Goal: Task Accomplishment & Management: Use online tool/utility

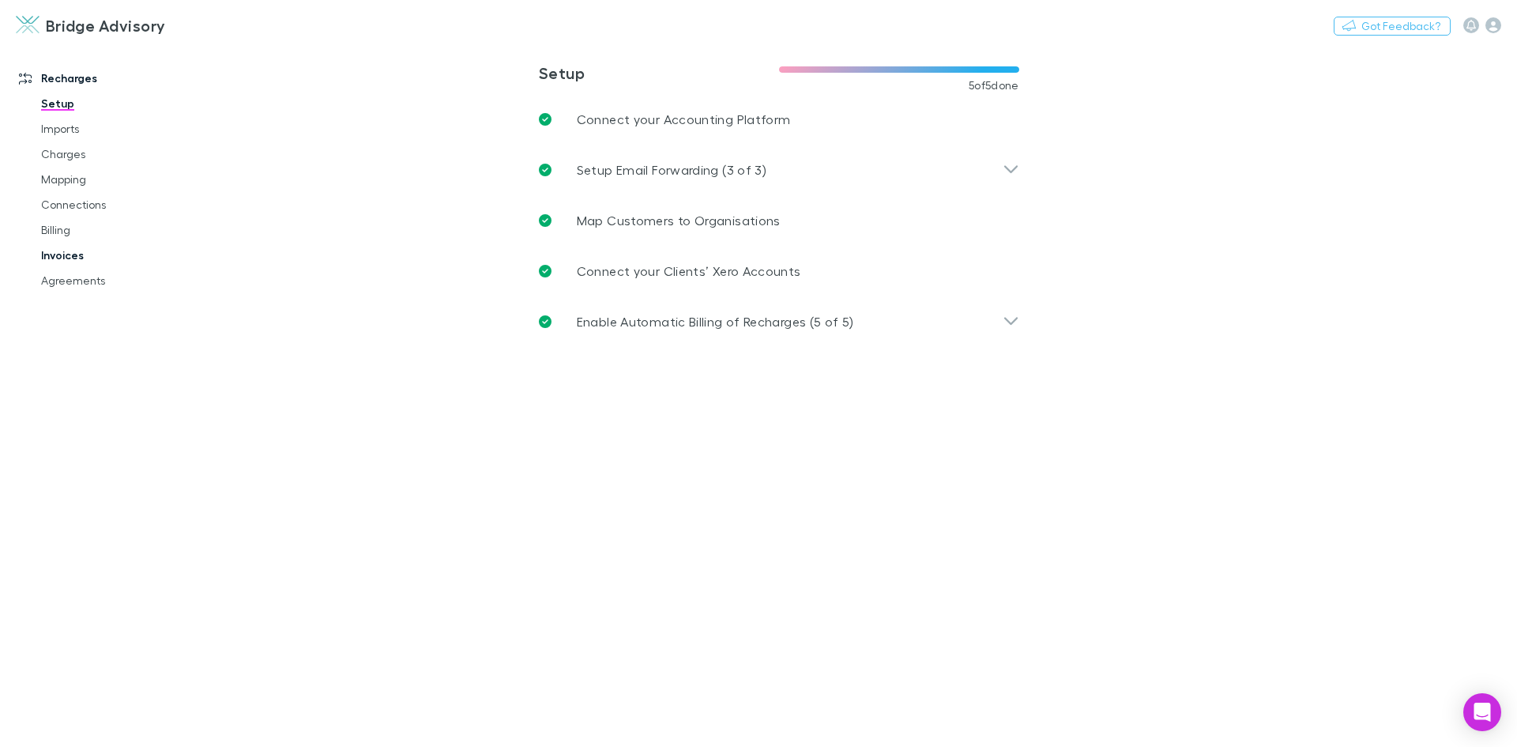
click at [68, 258] on link "Invoices" at bounding box center [119, 255] width 188 height 25
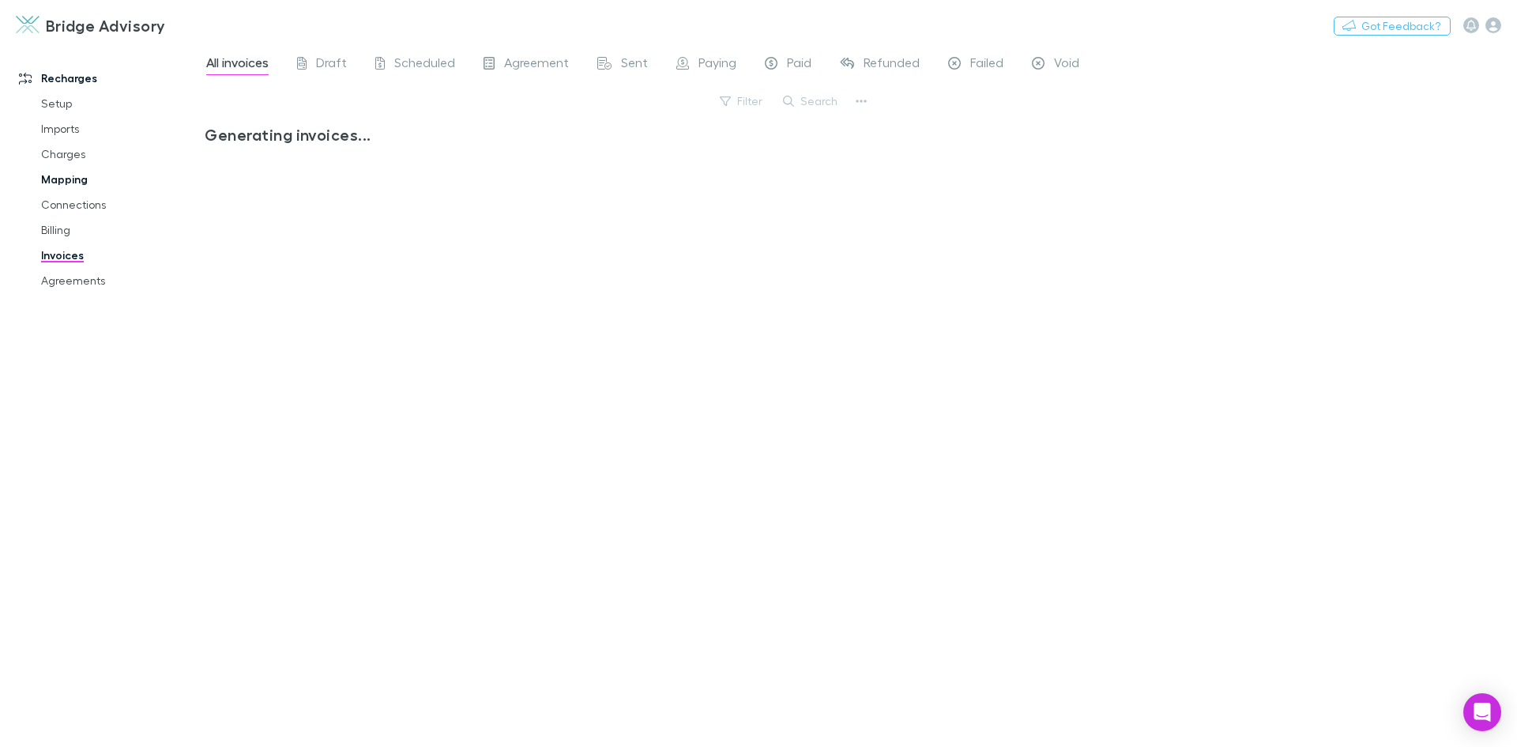
click at [71, 177] on link "Mapping" at bounding box center [119, 179] width 188 height 25
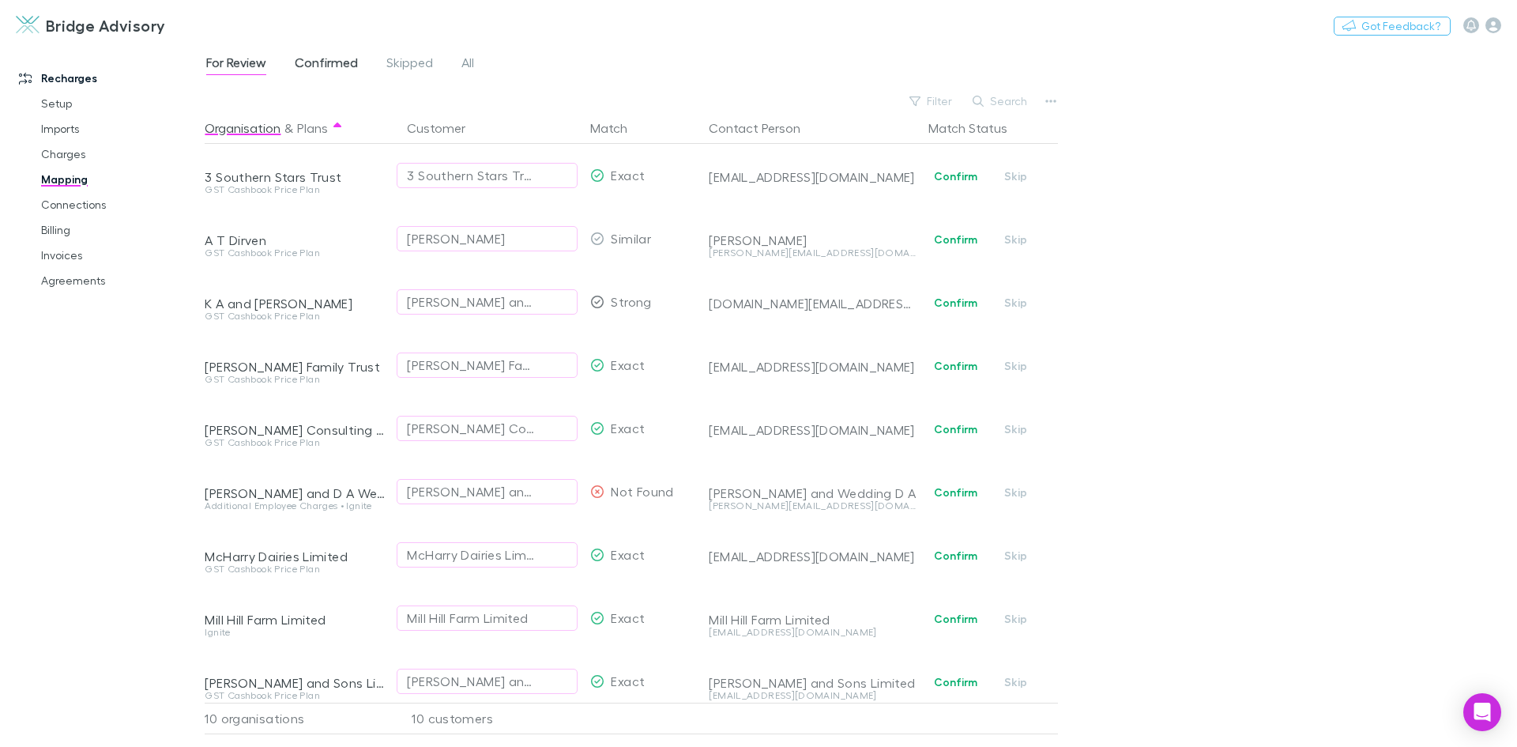
click at [306, 70] on span "Confirmed" at bounding box center [326, 65] width 63 height 21
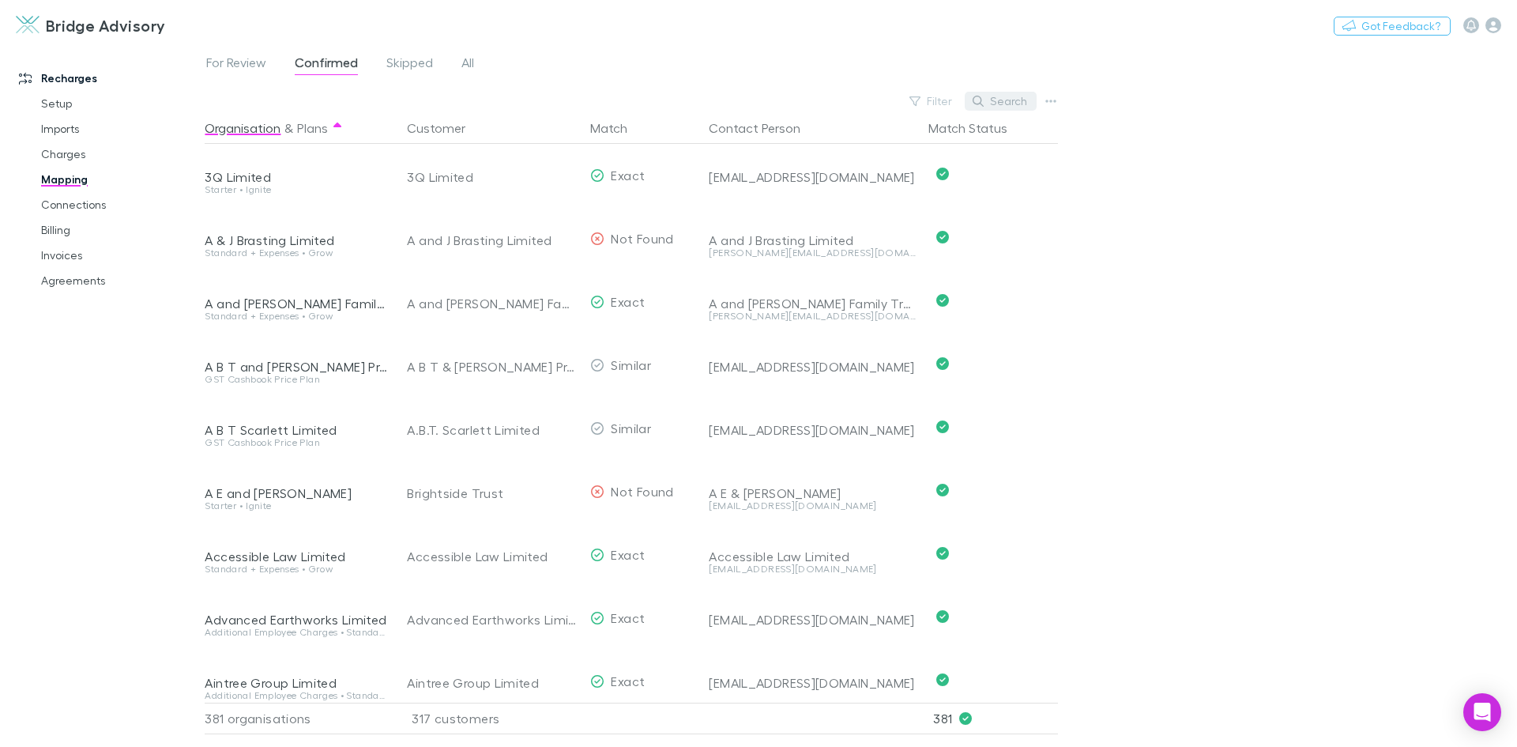
click at [1019, 105] on button "Search" at bounding box center [1001, 101] width 72 height 19
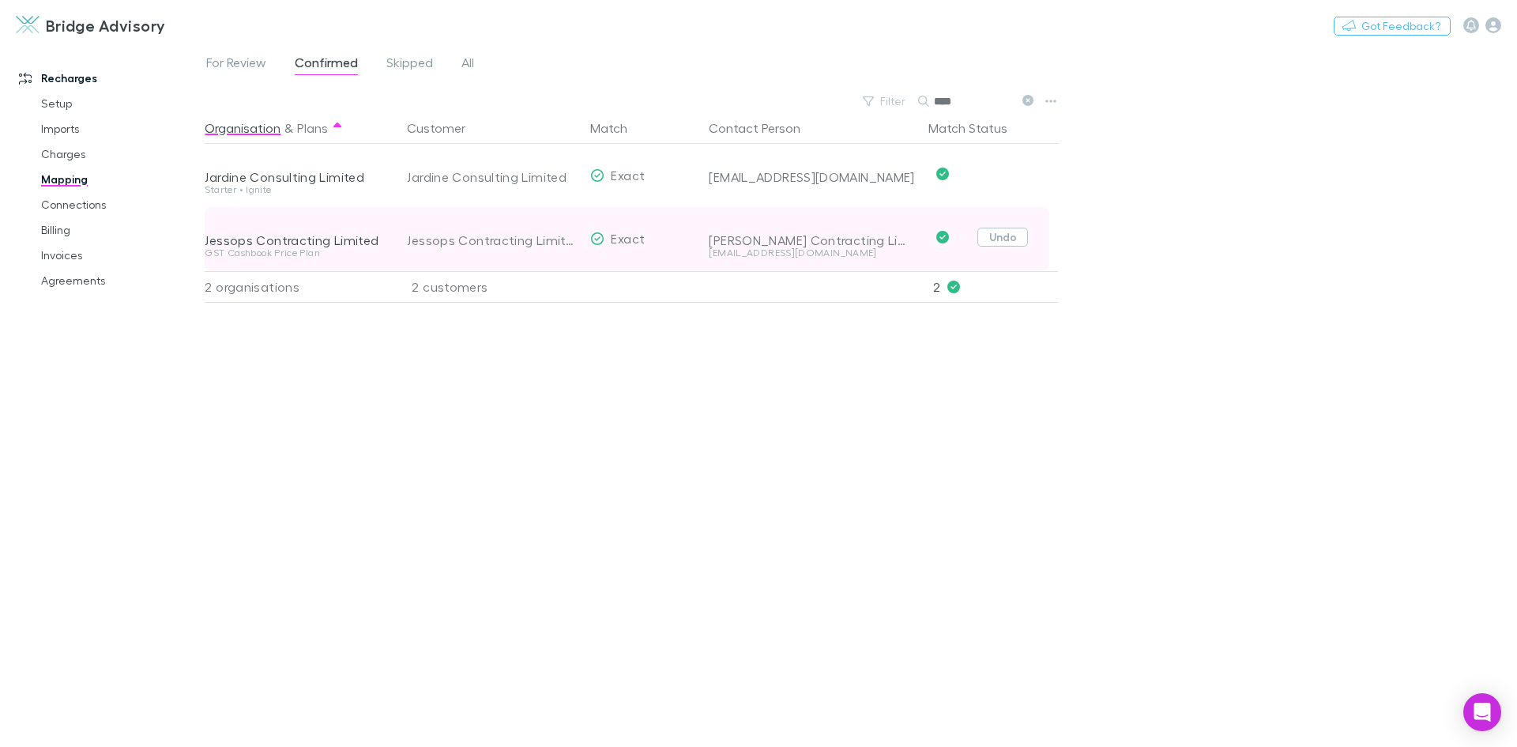
type input "****"
click at [998, 242] on button "Undo" at bounding box center [1003, 237] width 51 height 19
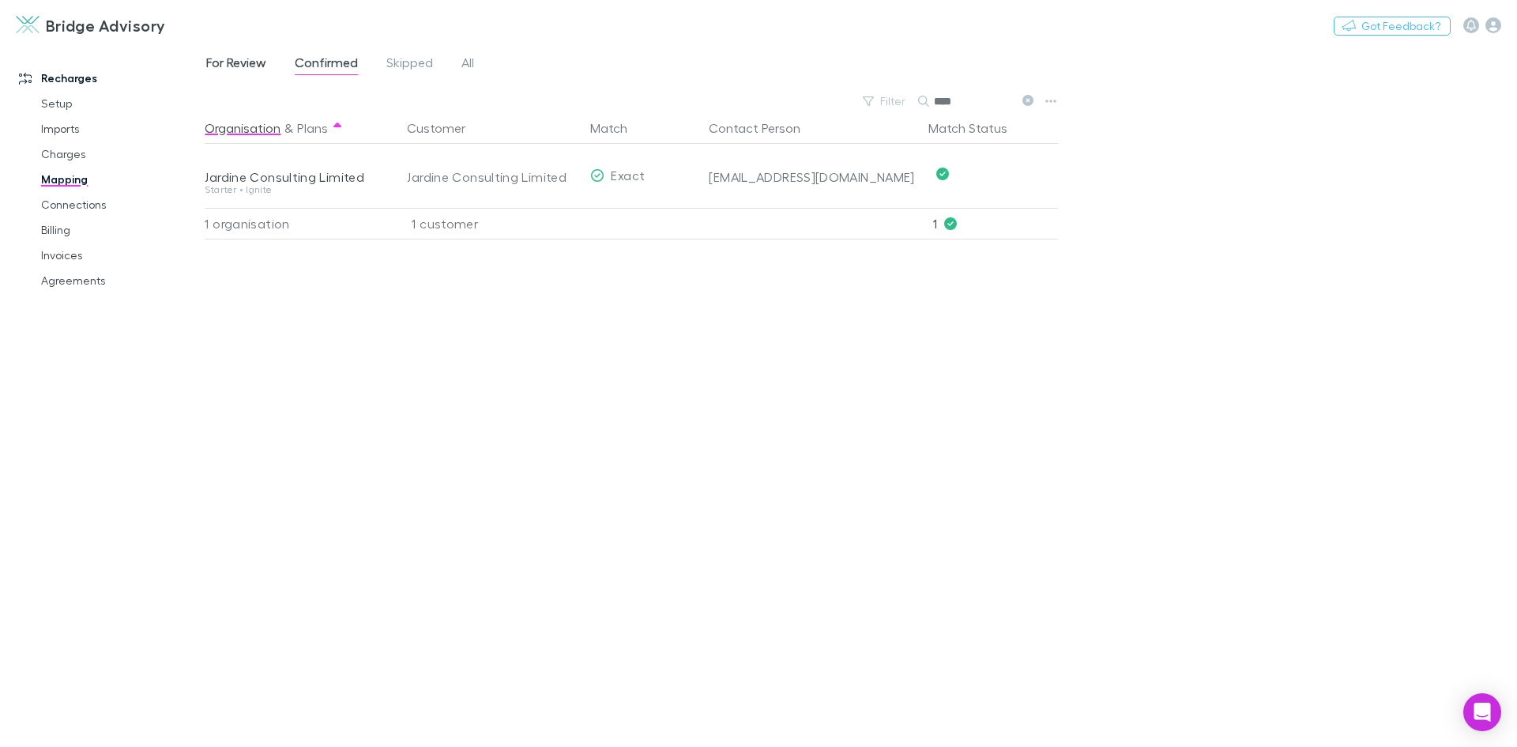
click at [243, 68] on span "For Review" at bounding box center [236, 65] width 60 height 21
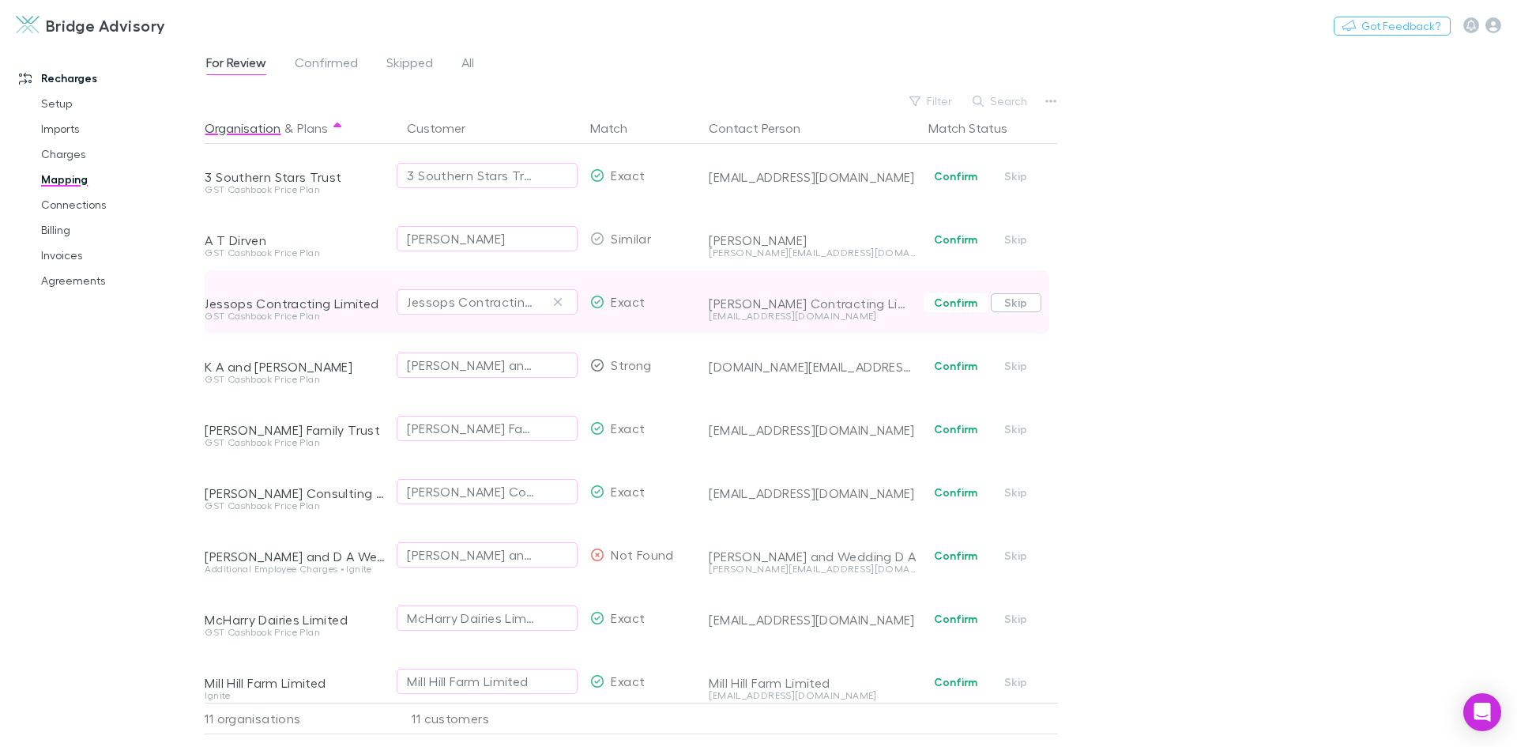
click at [1023, 306] on button "Skip" at bounding box center [1016, 302] width 51 height 19
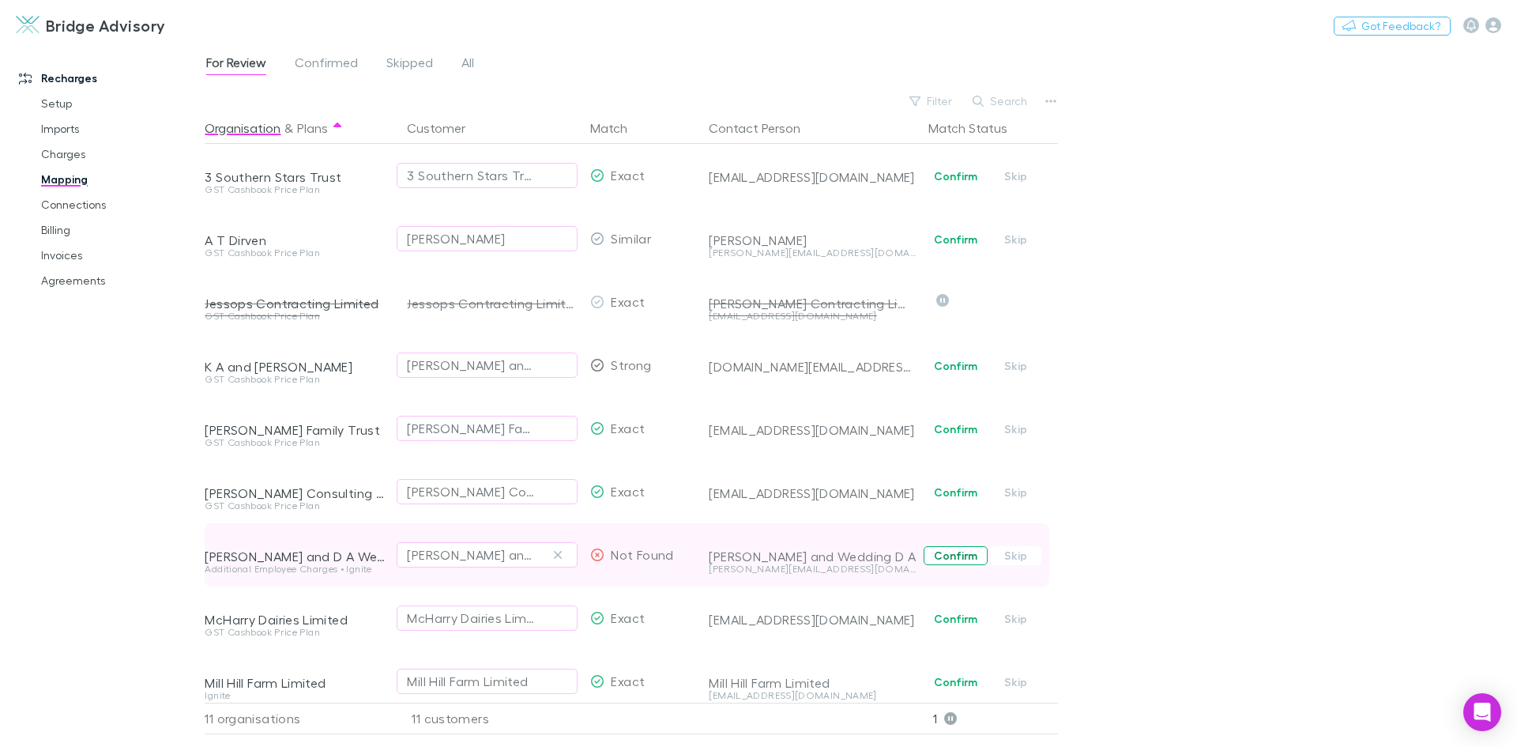
click at [969, 556] on button "Confirm" at bounding box center [956, 555] width 64 height 19
